Goal: Find specific page/section: Find specific page/section

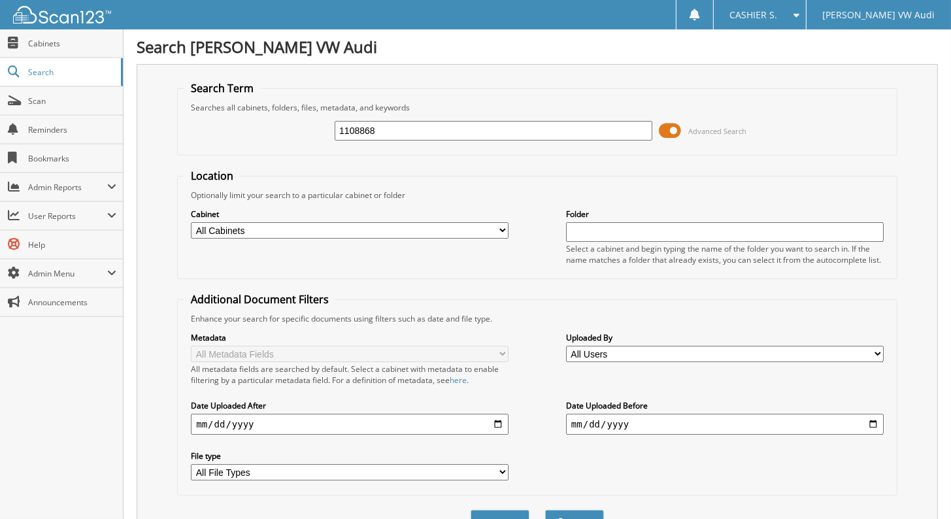
type input "1108868"
click at [545, 510] on button "Search" at bounding box center [574, 522] width 59 height 24
click at [674, 129] on span at bounding box center [670, 131] width 22 height 20
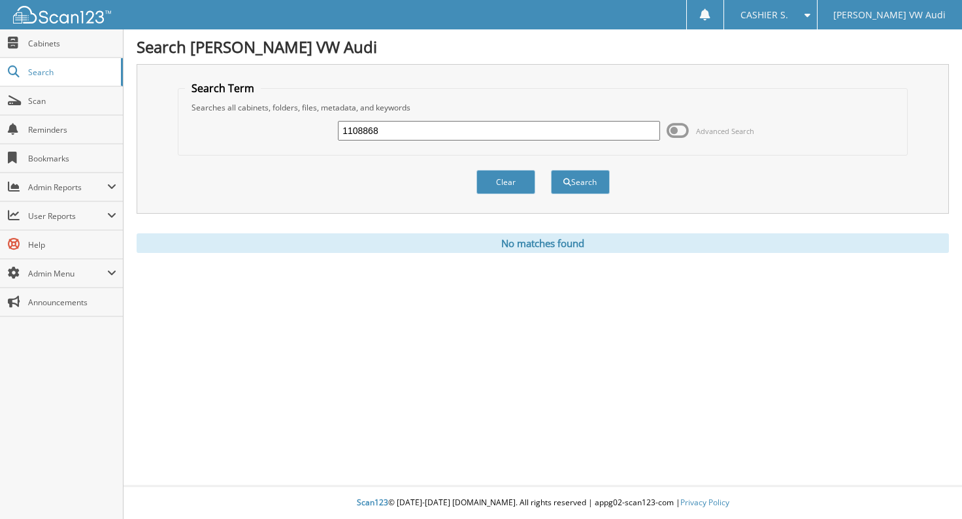
click at [444, 129] on input "1108868" at bounding box center [499, 131] width 322 height 20
click at [551, 170] on button "Search" at bounding box center [580, 182] width 59 height 24
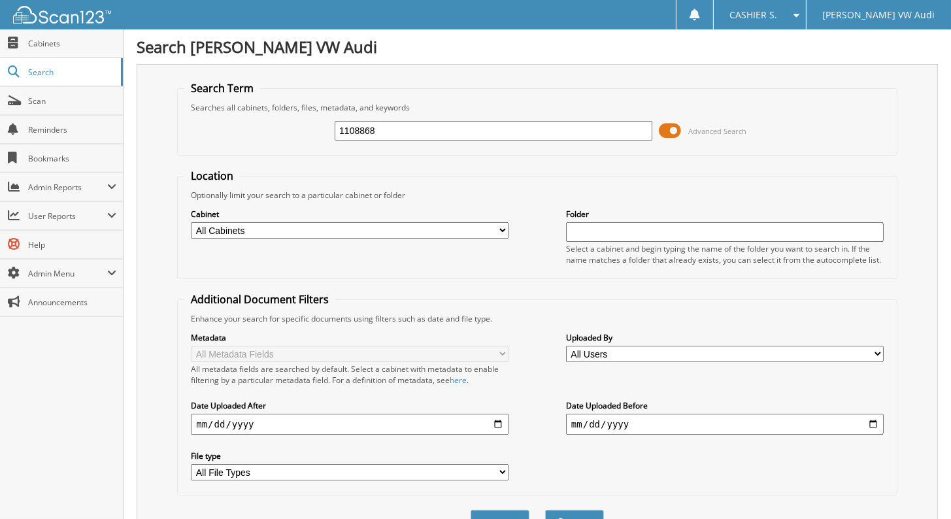
click at [676, 127] on span at bounding box center [670, 131] width 22 height 20
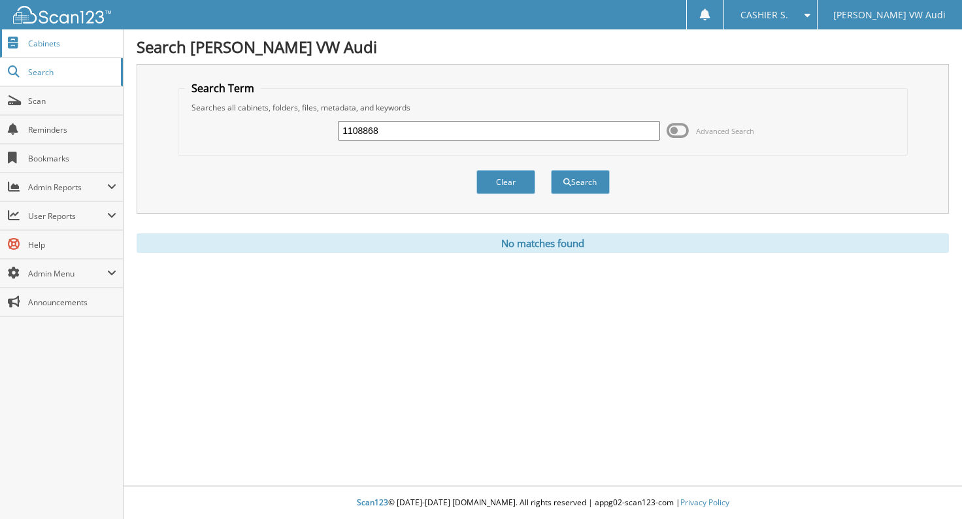
click at [59, 46] on span "Cabinets" at bounding box center [72, 43] width 88 height 11
